Goal: Ask a question: Seek information or help from site administrators or community

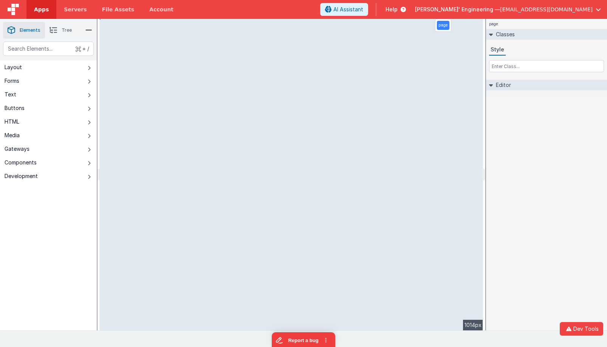
click at [34, 9] on span "Apps" at bounding box center [41, 10] width 15 height 8
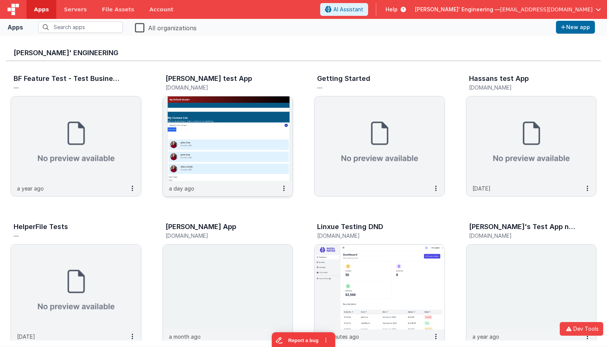
click at [209, 107] on img at bounding box center [228, 138] width 130 height 85
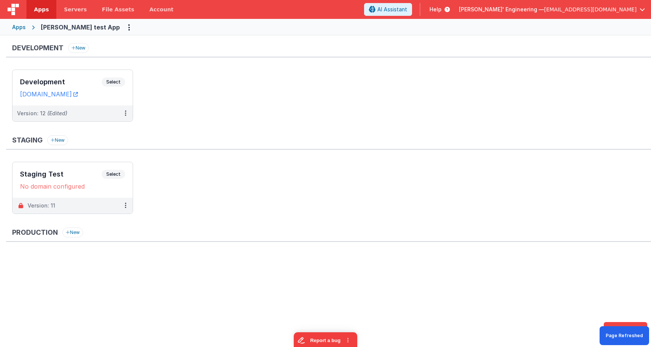
click at [26, 24] on div "Apps [PERSON_NAME] test App" at bounding box center [325, 27] width 651 height 17
click at [25, 27] on div "Apps" at bounding box center [19, 27] width 14 height 8
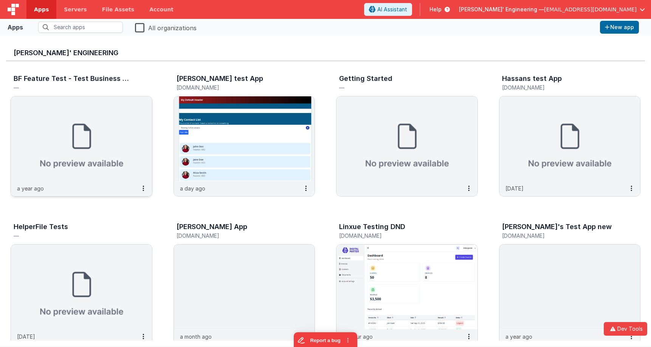
click at [114, 123] on img at bounding box center [81, 138] width 141 height 85
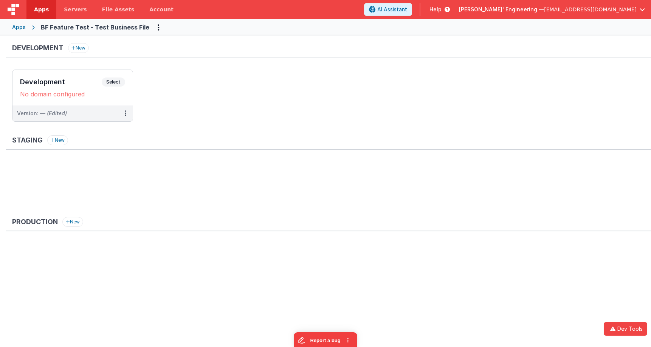
click at [21, 30] on div "Apps" at bounding box center [19, 27] width 14 height 8
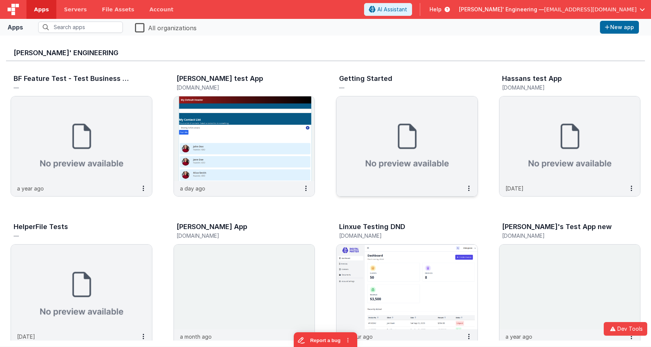
click at [400, 124] on img at bounding box center [406, 138] width 141 height 85
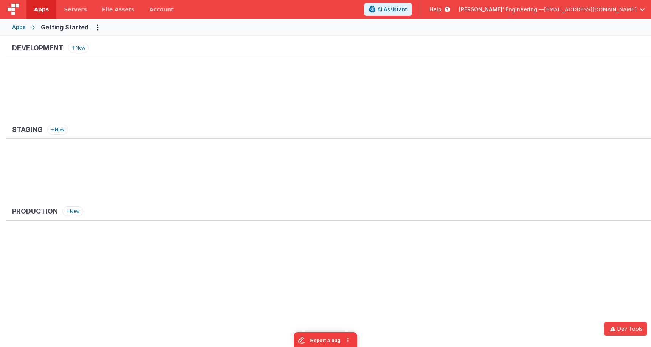
click at [21, 29] on div "Apps" at bounding box center [19, 27] width 14 height 8
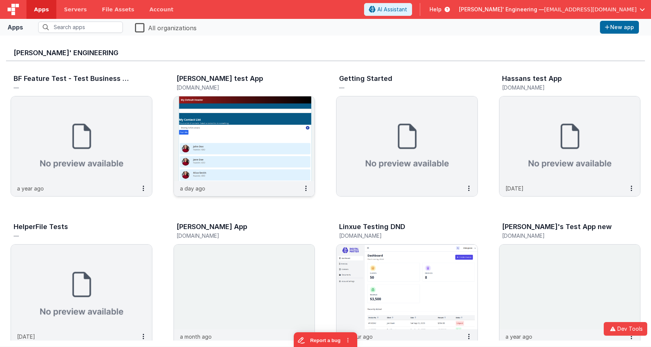
click at [199, 93] on div "[PERSON_NAME] test App [DOMAIN_NAME]" at bounding box center [245, 84] width 142 height 24
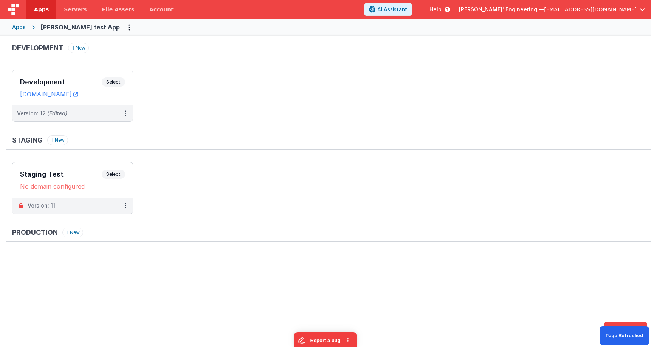
click at [24, 29] on div "Apps" at bounding box center [19, 27] width 14 height 8
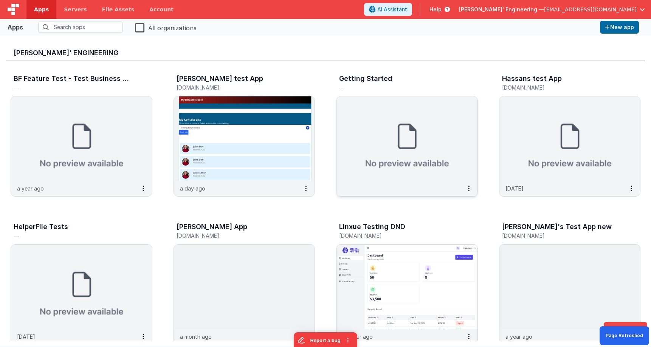
click at [398, 148] on img at bounding box center [406, 138] width 141 height 85
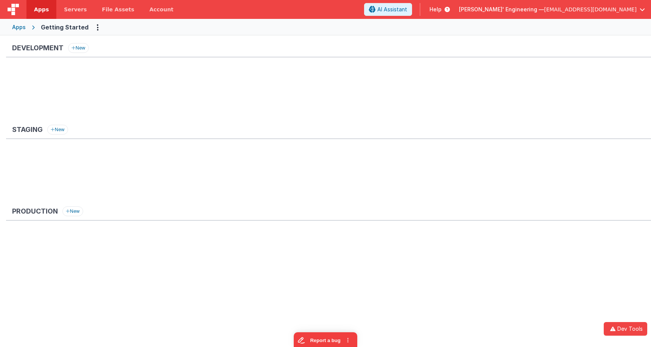
click at [17, 26] on div "Apps" at bounding box center [19, 27] width 14 height 8
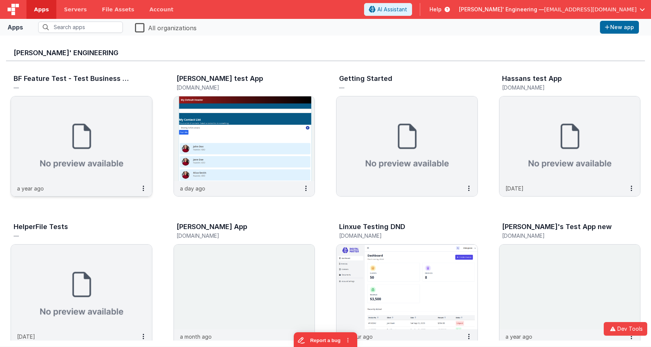
click at [87, 95] on div "BF Feature Test - Test Business File —" at bounding box center [82, 84] width 142 height 24
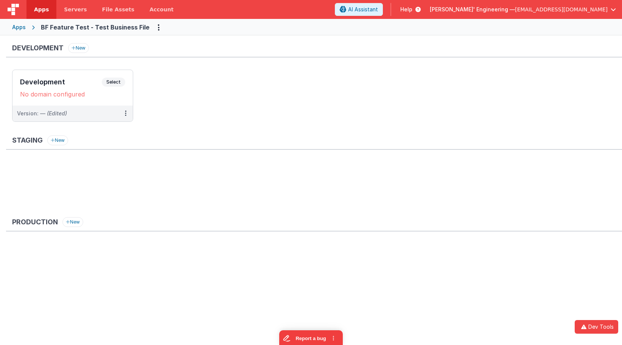
click at [260, 114] on ul "Development Select URLs No domain configured Version: — (Edited)" at bounding box center [316, 100] width 609 height 60
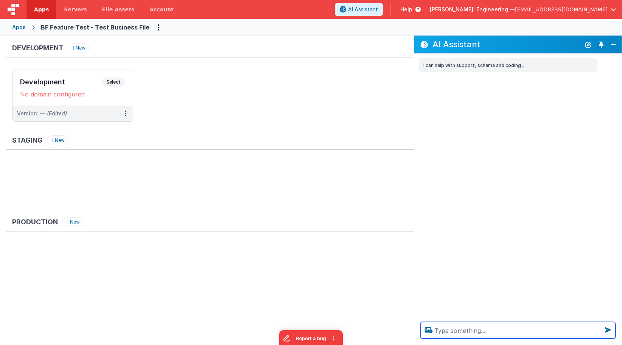
type textarea "w"
type textarea "show a sample ui response button as a test"
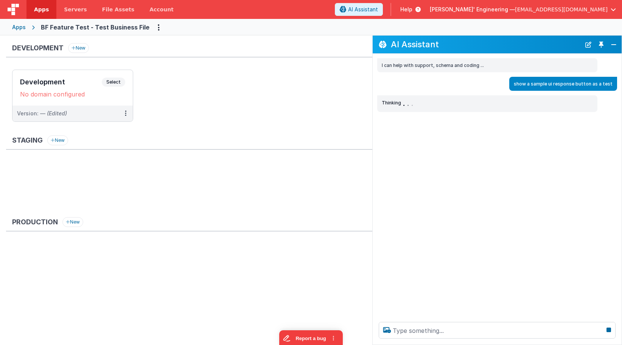
drag, startPoint x: 414, startPoint y: 119, endPoint x: 456, endPoint y: 133, distance: 44.8
click at [372, 117] on div "I can help with support, schema and coding ... show a sample ui response button…" at bounding box center [496, 185] width 249 height 262
click at [459, 133] on div "I can help with support, schema and coding ... show a sample ui response button…" at bounding box center [496, 185] width 249 height 262
